Goal: Contribute content

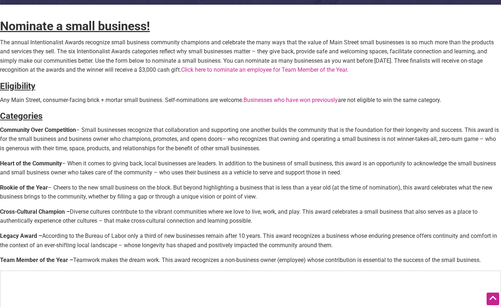
scroll to position [208, 0]
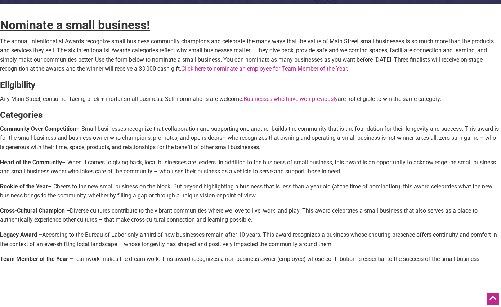
drag, startPoint x: 215, startPoint y: 119, endPoint x: 221, endPoint y: 119, distance: 6.1
click at [215, 119] on h4 "Categories" at bounding box center [250, 115] width 501 height 12
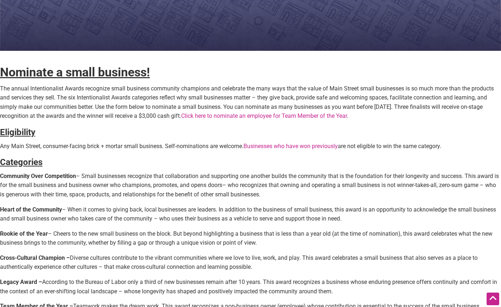
scroll to position [155, 0]
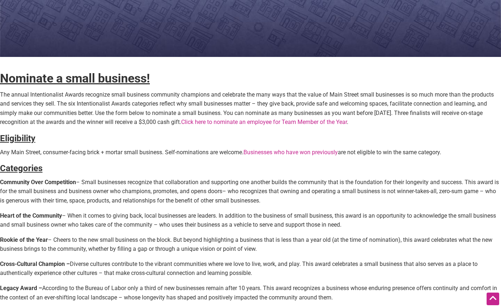
click at [255, 122] on link "Click here to nominate an employee for Team Member of the Year" at bounding box center [264, 121] width 166 height 7
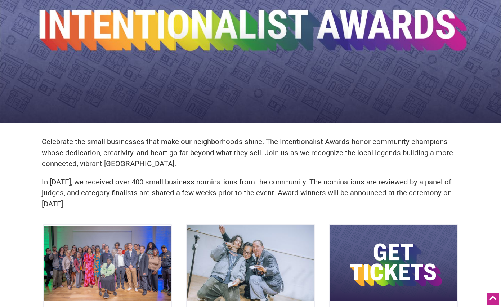
scroll to position [86, 0]
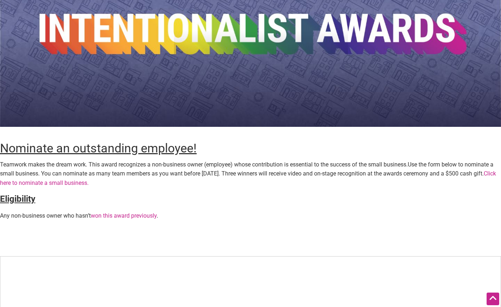
scroll to position [85, 0]
